Goal: Task Accomplishment & Management: Complete application form

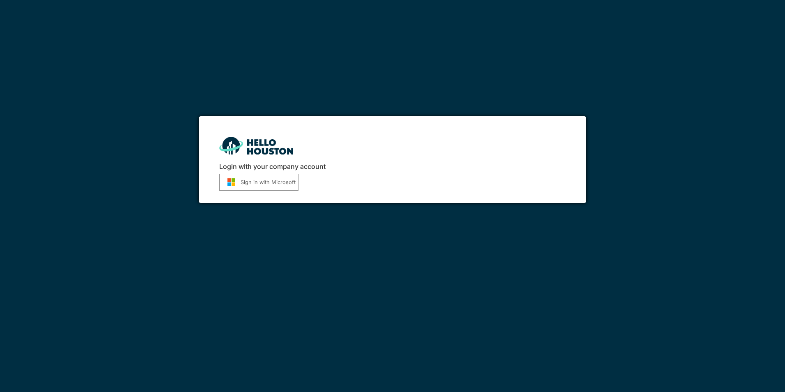
click at [281, 181] on button "Sign in with Microsoft" at bounding box center [258, 182] width 79 height 17
click at [280, 183] on button "Sign in with Microsoft" at bounding box center [258, 182] width 79 height 17
click at [273, 182] on button "Sign in with Microsoft" at bounding box center [258, 182] width 79 height 17
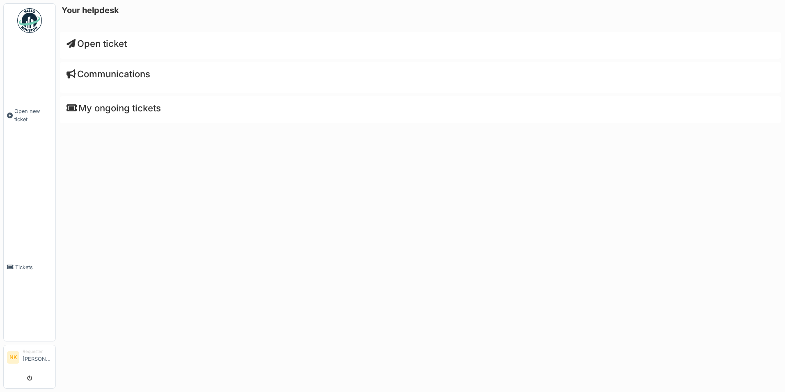
click at [122, 233] on div "Your helpdesk Open ticket Communications My ongoing tickets" at bounding box center [420, 196] width 729 height 392
click at [111, 43] on span "Open ticket" at bounding box center [97, 43] width 60 height 11
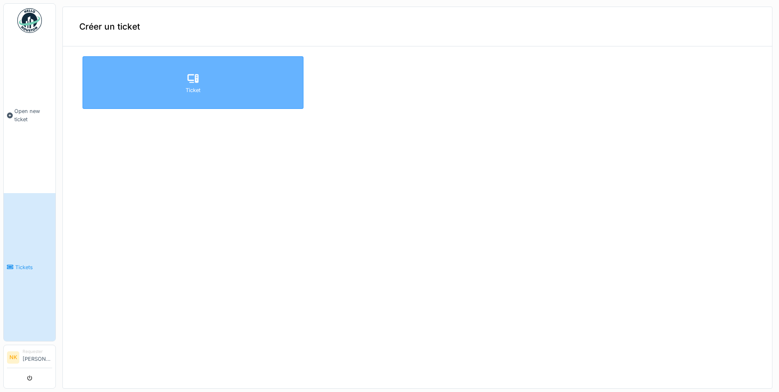
click at [192, 85] on div at bounding box center [193, 78] width 12 height 15
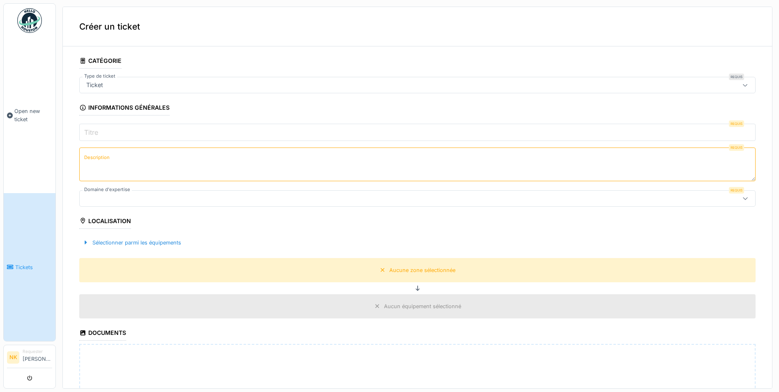
click at [743, 86] on icon at bounding box center [745, 85] width 5 height 2
click at [150, 84] on div "Ticket" at bounding box center [380, 84] width 595 height 9
click at [140, 130] on input "Titre" at bounding box center [417, 132] width 676 height 17
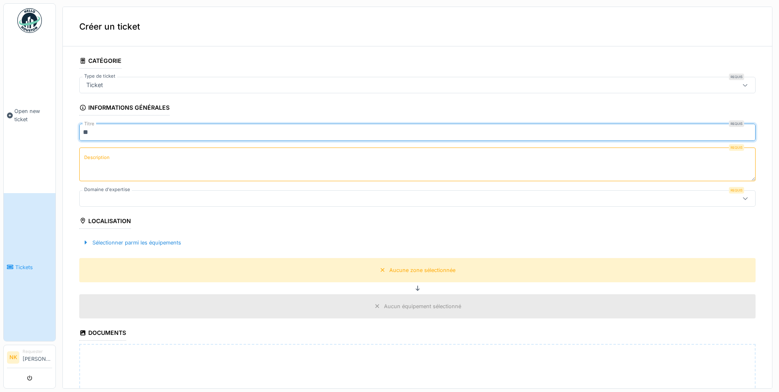
type input "*"
click at [138, 131] on input "**********" at bounding box center [417, 132] width 676 height 17
click at [181, 132] on input "**********" at bounding box center [417, 132] width 676 height 17
type input "**********"
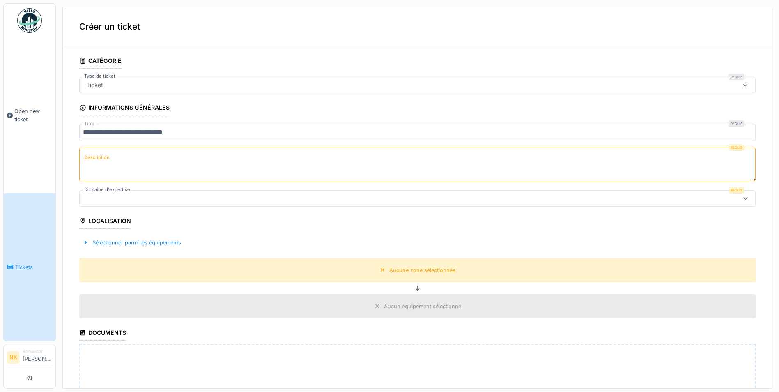
click at [105, 160] on label "Description" at bounding box center [97, 157] width 29 height 10
click at [105, 160] on textarea "Description" at bounding box center [417, 164] width 676 height 34
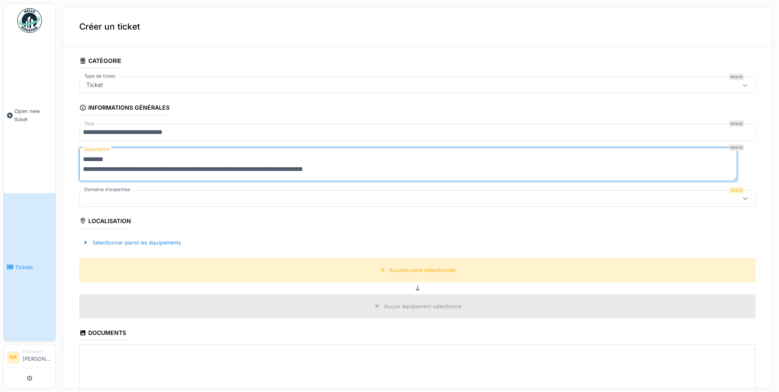
click at [288, 169] on textarea "**********" at bounding box center [408, 164] width 658 height 34
click at [411, 166] on textarea "**********" at bounding box center [408, 164] width 658 height 34
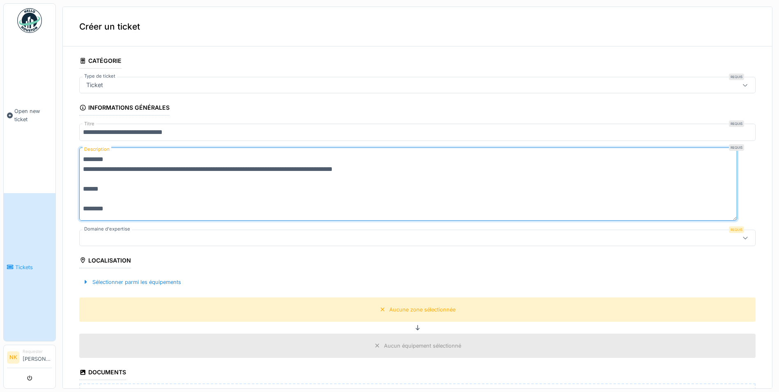
click at [87, 208] on textarea "**********" at bounding box center [408, 183] width 658 height 73
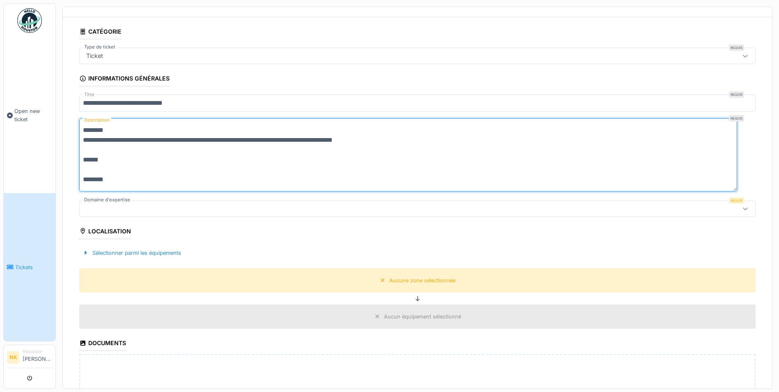
scroll to position [41, 0]
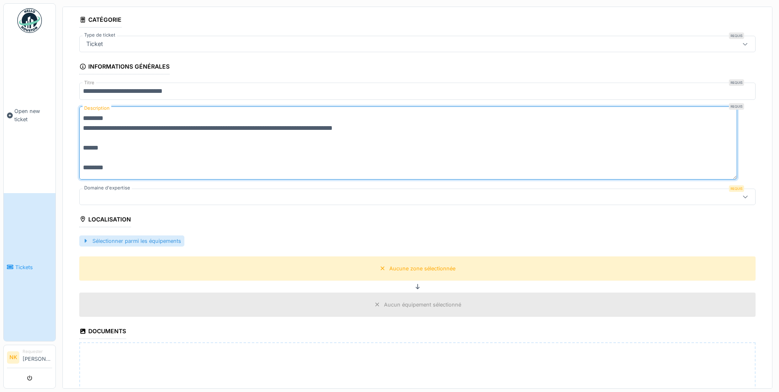
type textarea "**********"
click at [162, 239] on div "Sélectionner parmi les équipements" at bounding box center [131, 240] width 105 height 11
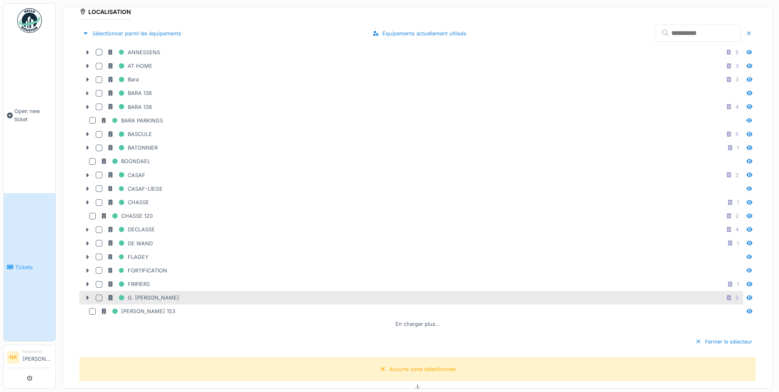
scroll to position [246, 0]
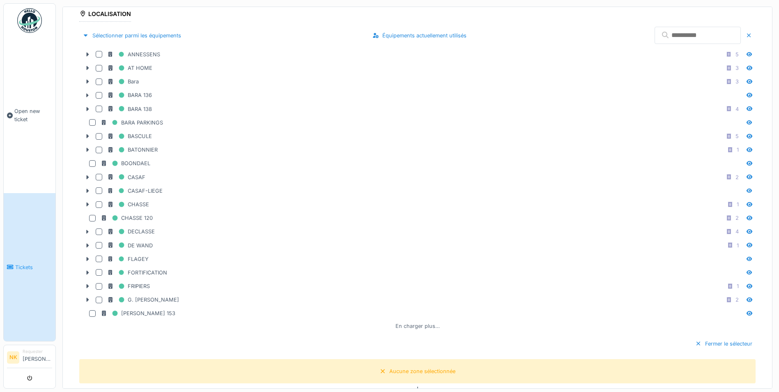
click at [422, 326] on div "En charger plus…" at bounding box center [417, 325] width 51 height 11
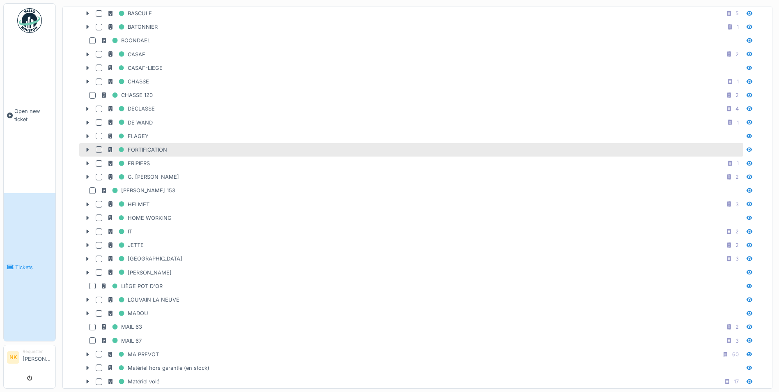
scroll to position [370, 0]
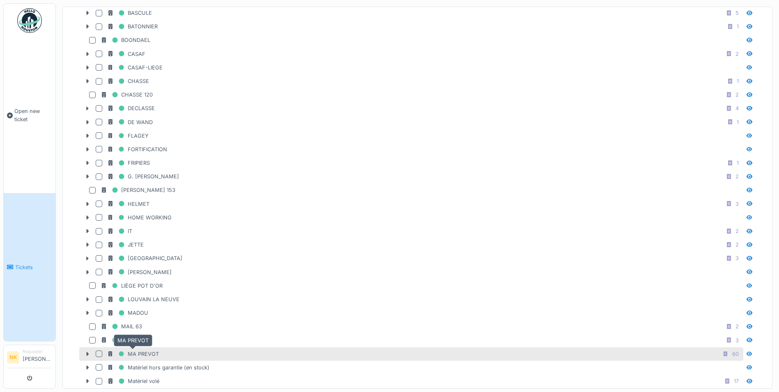
click at [156, 350] on div "MA PREVOT" at bounding box center [133, 354] width 52 height 10
click at [171, 352] on div "MA PREVOT 60" at bounding box center [424, 354] width 634 height 10
click at [99, 351] on div at bounding box center [99, 353] width 7 height 7
click at [198, 350] on div "MA PREVOT 60" at bounding box center [424, 354] width 634 height 10
click at [212, 350] on div "MA PREVOT 60" at bounding box center [424, 354] width 634 height 10
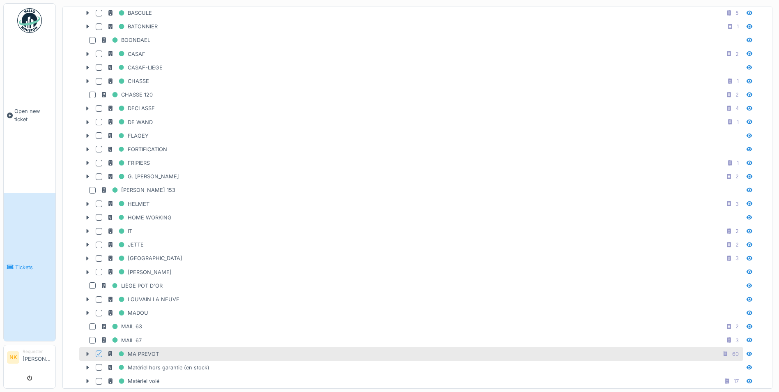
click at [88, 354] on icon at bounding box center [88, 353] width 2 height 4
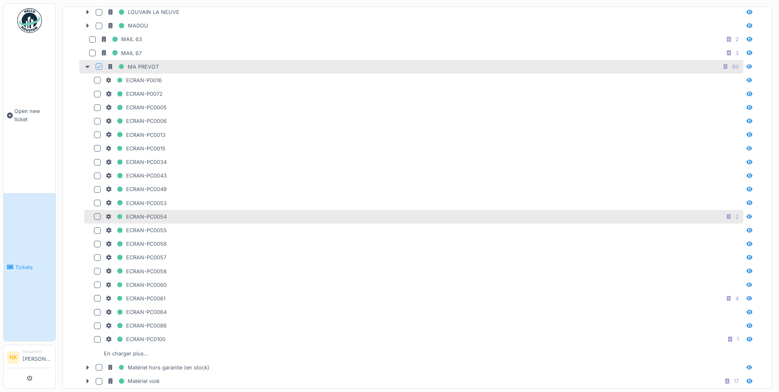
scroll to position [657, 0]
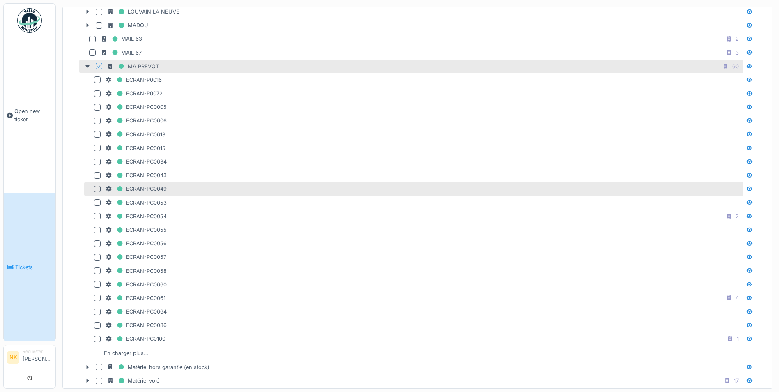
click at [96, 186] on div at bounding box center [97, 189] width 7 height 7
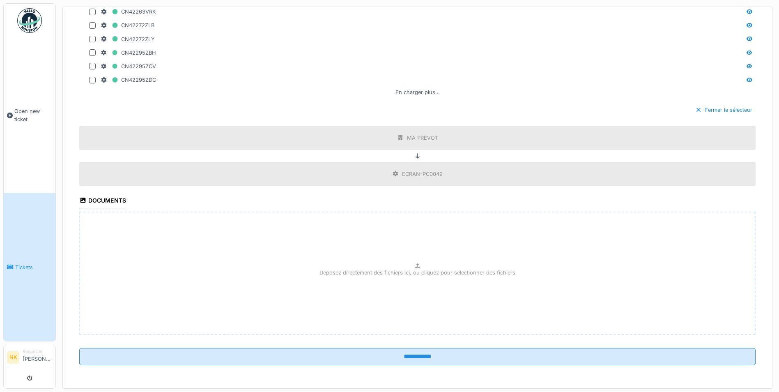
scroll to position [3, 0]
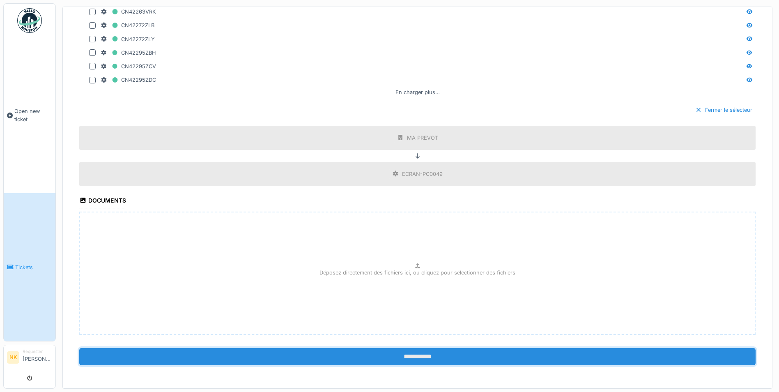
click at [417, 348] on input "**********" at bounding box center [417, 356] width 676 height 17
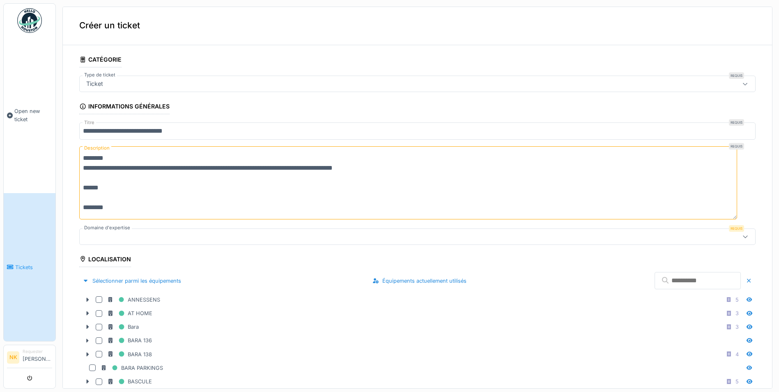
scroll to position [0, 0]
click at [743, 236] on icon at bounding box center [745, 237] width 5 height 2
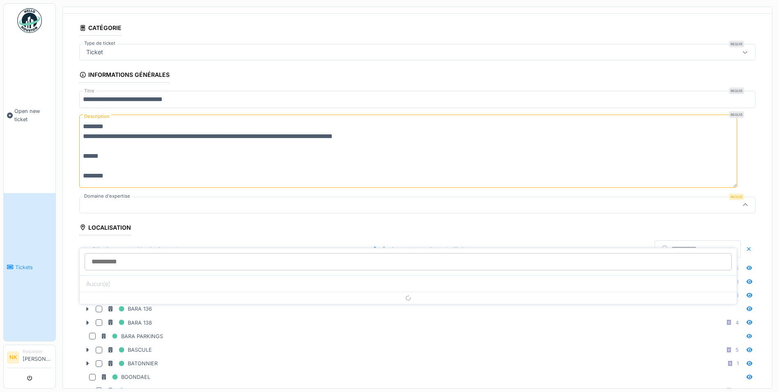
scroll to position [40, 0]
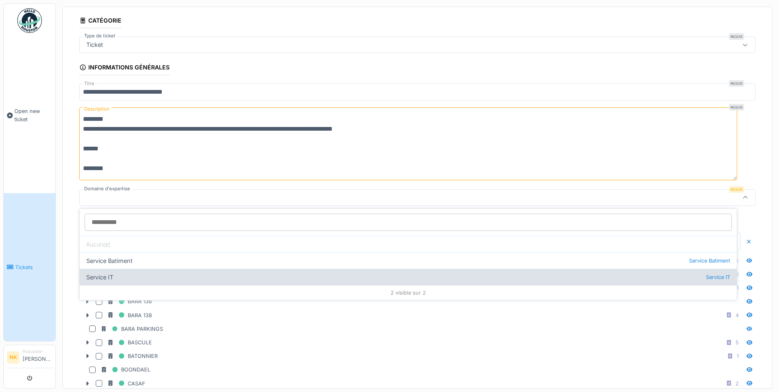
click at [108, 273] on div "Service IT Service IT" at bounding box center [408, 277] width 657 height 16
type input "***"
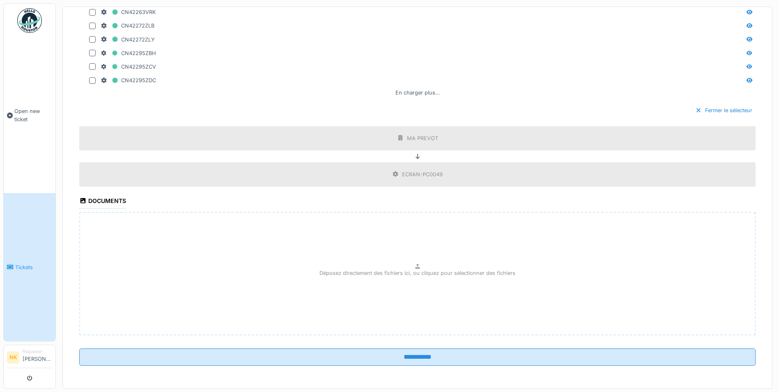
scroll to position [1323, 0]
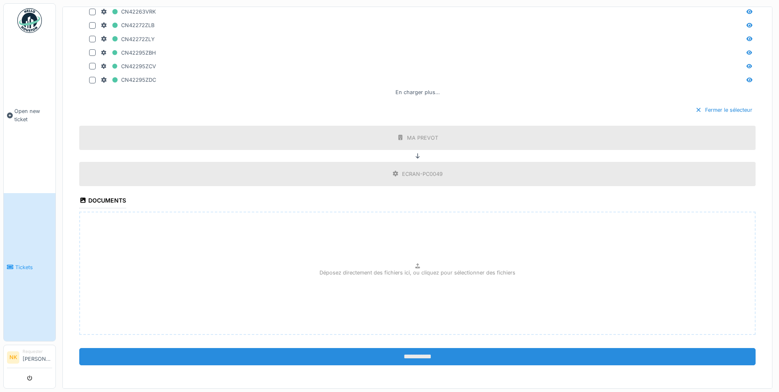
click at [405, 352] on input "**********" at bounding box center [417, 356] width 676 height 17
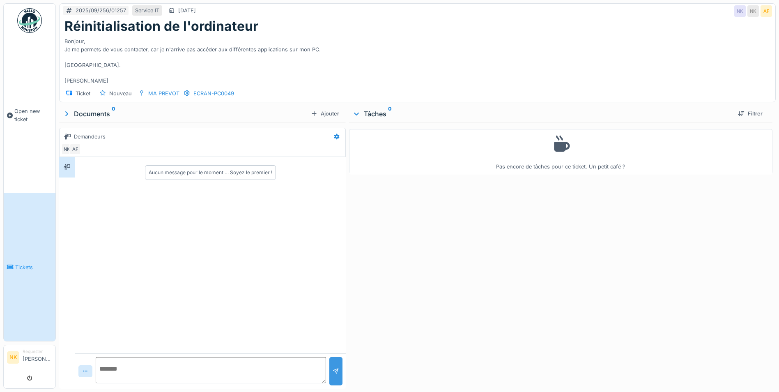
click at [336, 371] on div at bounding box center [336, 371] width 7 height 8
click at [333, 367] on div at bounding box center [336, 371] width 7 height 8
click at [79, 94] on div "Ticket" at bounding box center [83, 94] width 15 height 8
click at [83, 94] on div "Ticket" at bounding box center [83, 94] width 15 height 8
click at [27, 110] on span "Open new ticket" at bounding box center [33, 115] width 38 height 16
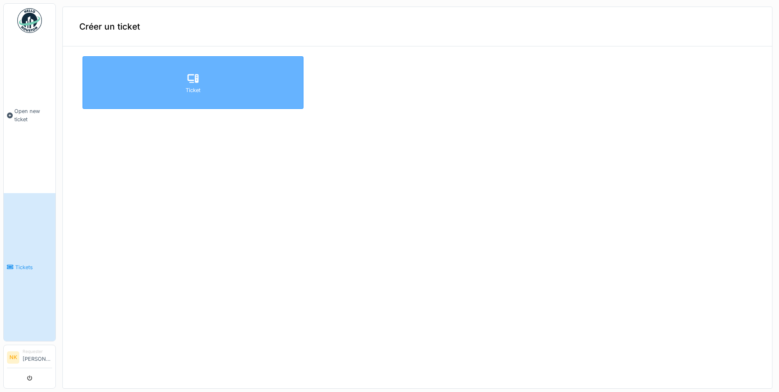
click at [188, 87] on div "Ticket" at bounding box center [193, 90] width 15 height 8
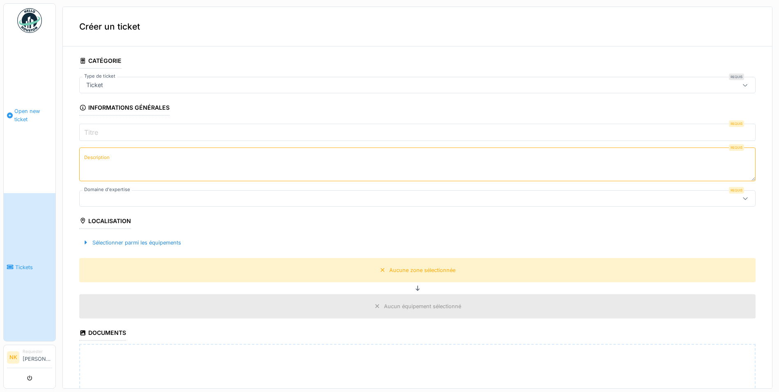
click at [21, 112] on span "Open new ticket" at bounding box center [33, 115] width 38 height 16
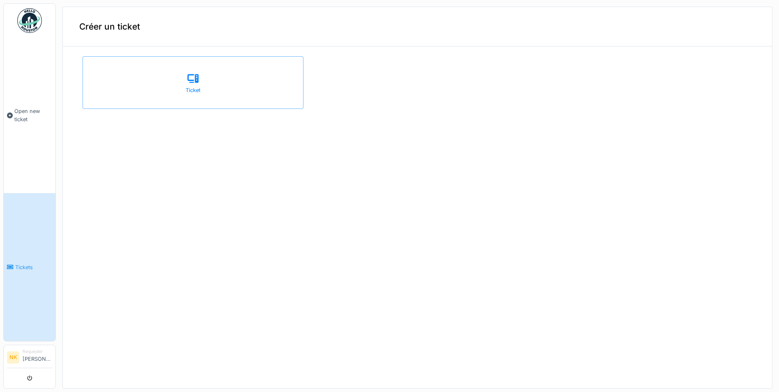
click at [28, 263] on span "Tickets" at bounding box center [33, 267] width 37 height 8
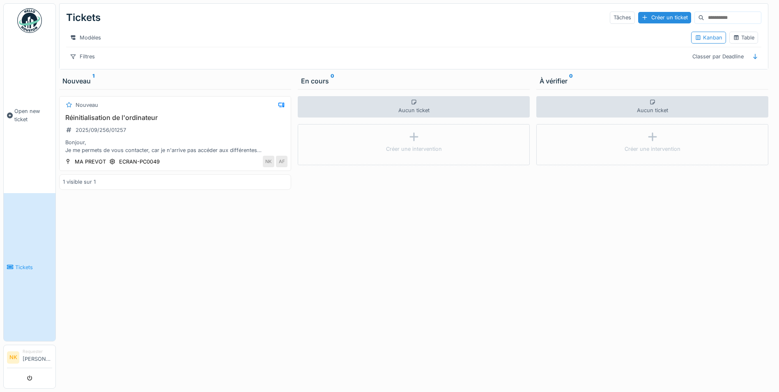
drag, startPoint x: 0, startPoint y: 0, endPoint x: 264, endPoint y: 314, distance: 410.3
click at [714, 250] on div "Aucun ticket Créer une intervention" at bounding box center [652, 238] width 232 height 299
